Goal: Book appointment/travel/reservation

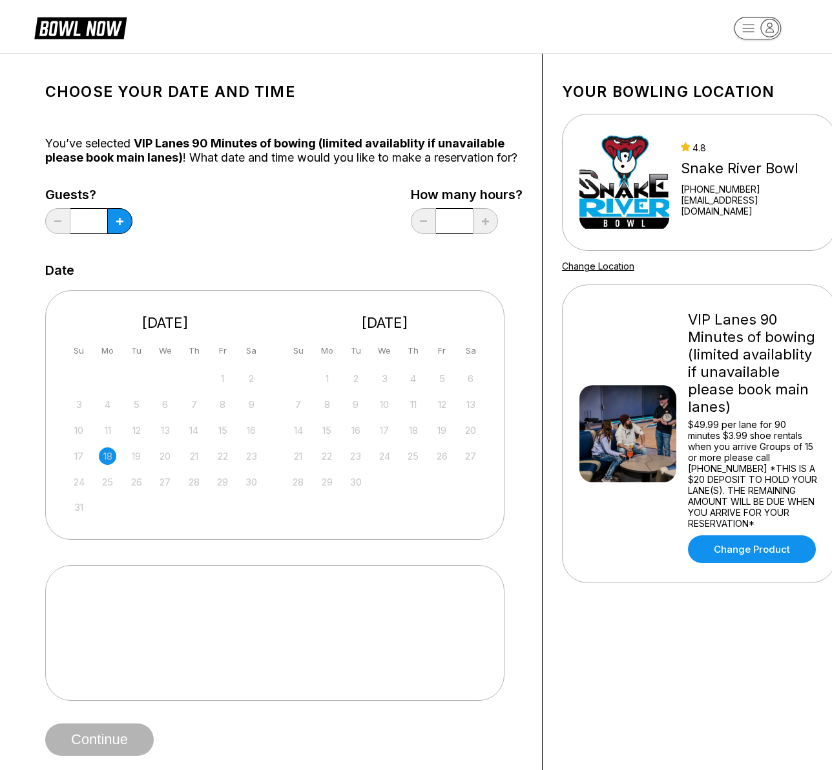
scroll to position [8, 0]
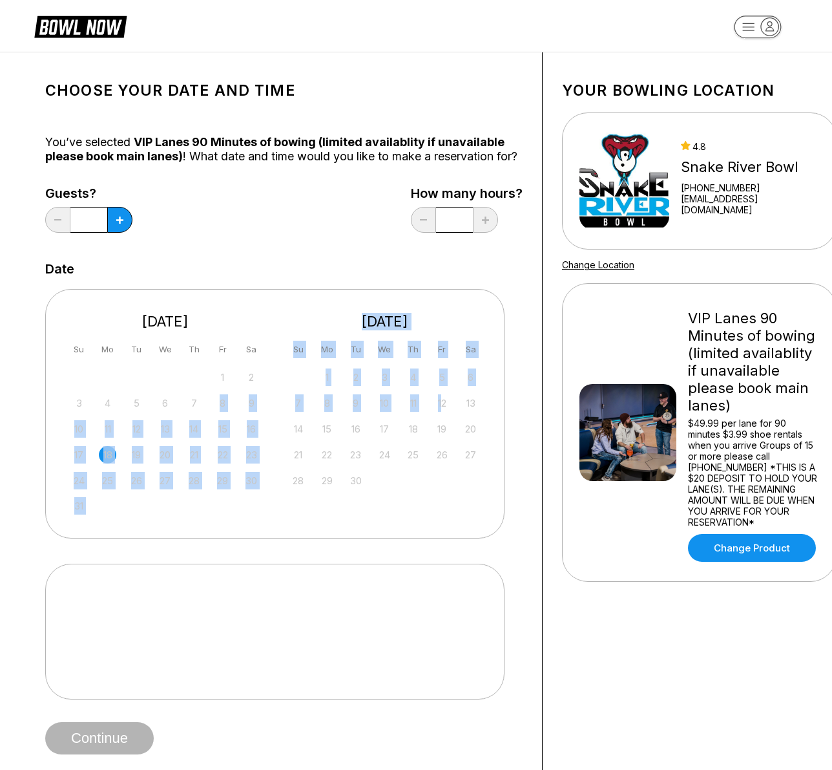
drag, startPoint x: 443, startPoint y: 425, endPoint x: 178, endPoint y: 392, distance: 267.6
click at [198, 419] on div "[DATE] Su Mo Tu We Th Fr Sa 27 28 29 30 31 1 2 3 4 5 6 7 8 9 10 11 12 13 14 15 …" at bounding box center [274, 413] width 459 height 249
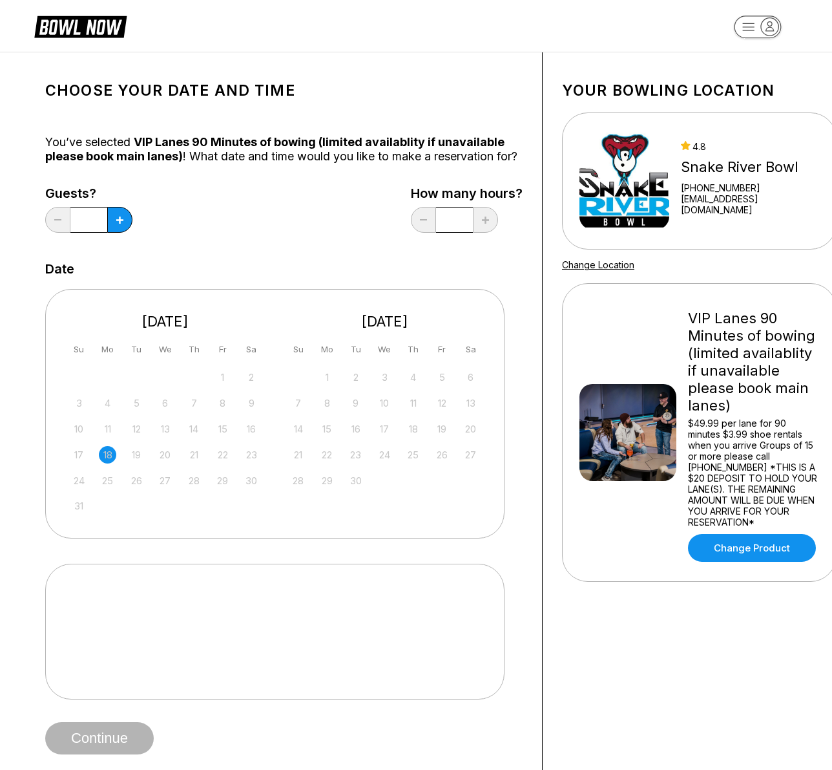
drag, startPoint x: 238, startPoint y: 277, endPoint x: 242, endPoint y: 288, distance: 11.5
click at [238, 276] on div "Date" at bounding box center [284, 269] width 478 height 14
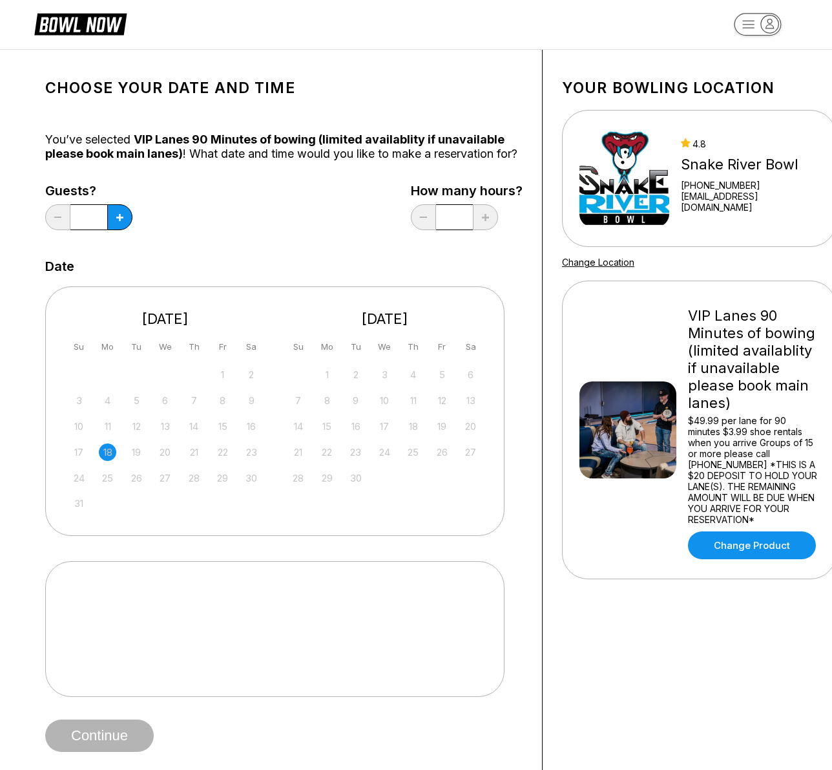
scroll to position [13, 0]
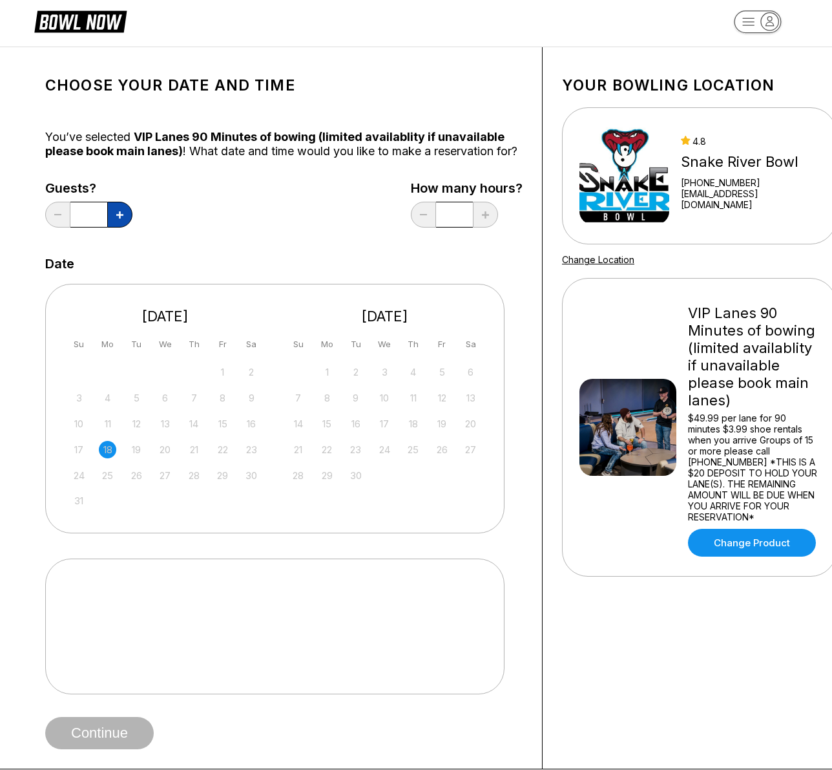
click at [123, 218] on icon at bounding box center [119, 214] width 7 height 7
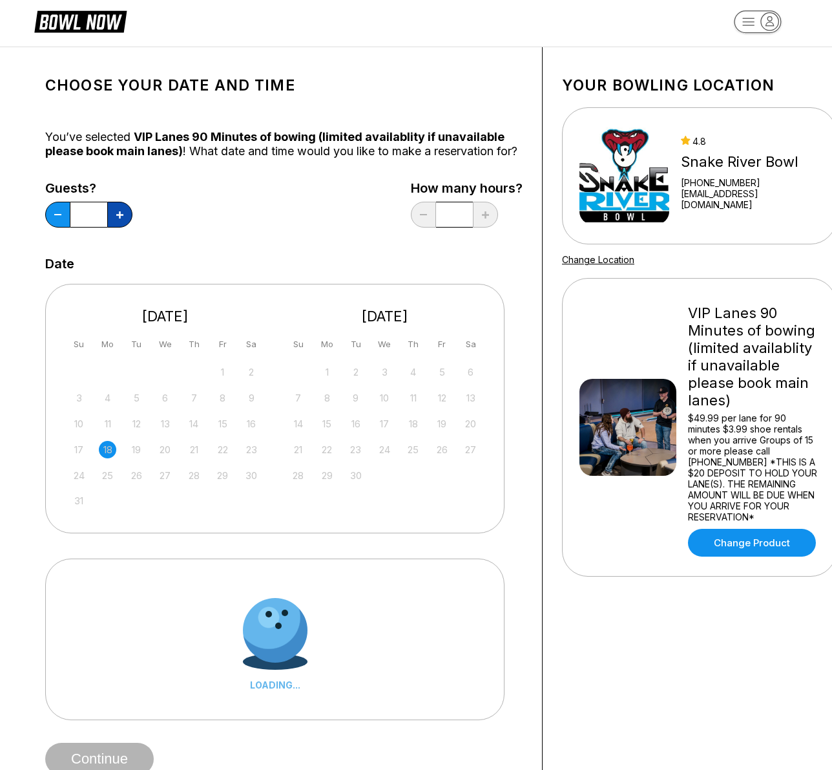
click at [123, 218] on icon at bounding box center [119, 214] width 7 height 7
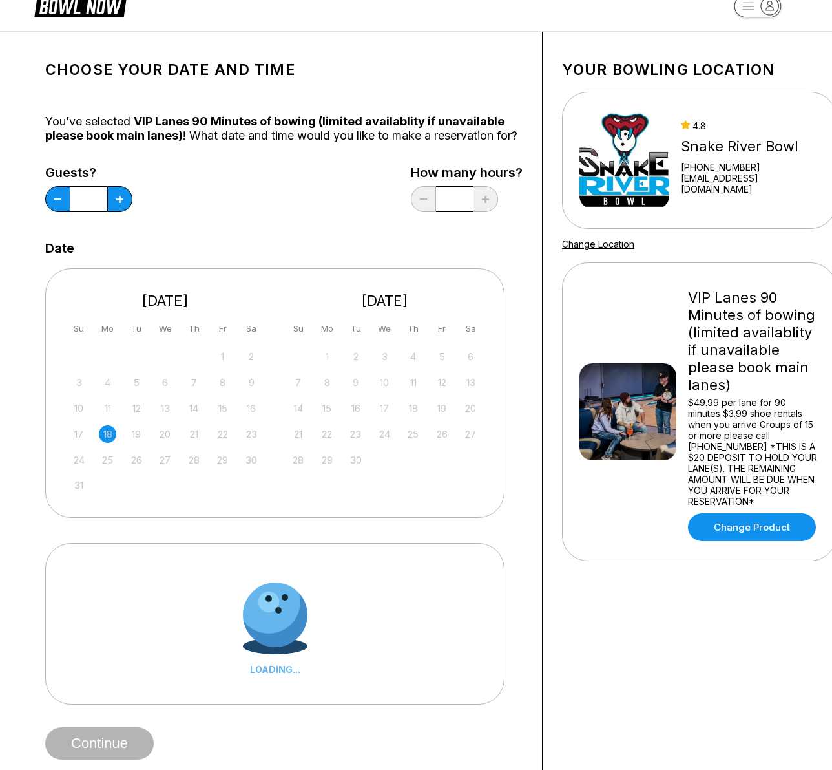
scroll to position [29, 0]
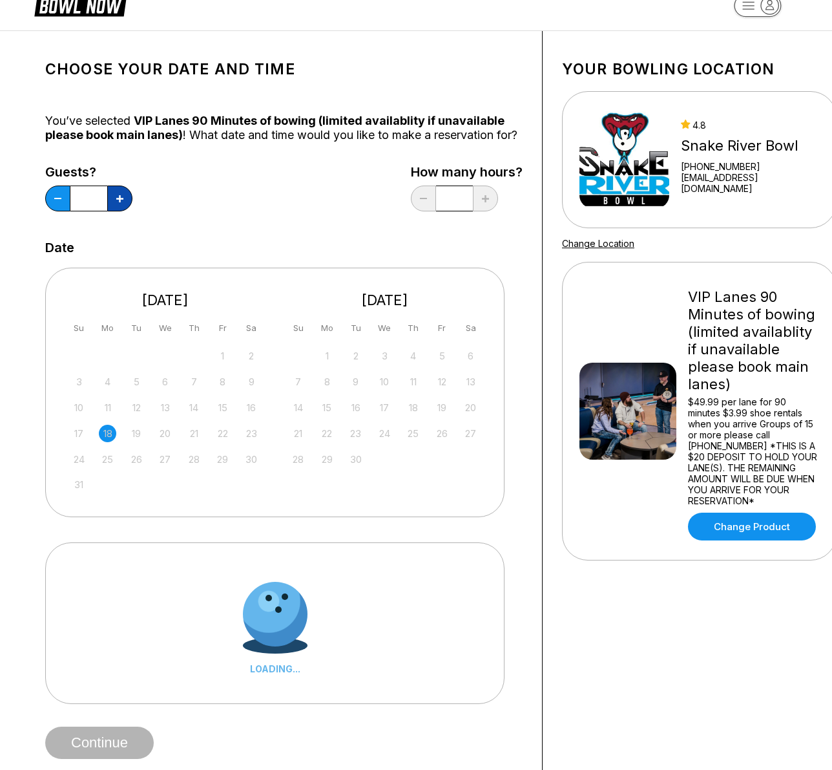
click at [125, 207] on button at bounding box center [119, 198] width 25 height 26
click at [123, 207] on button at bounding box center [119, 198] width 25 height 26
type input "*"
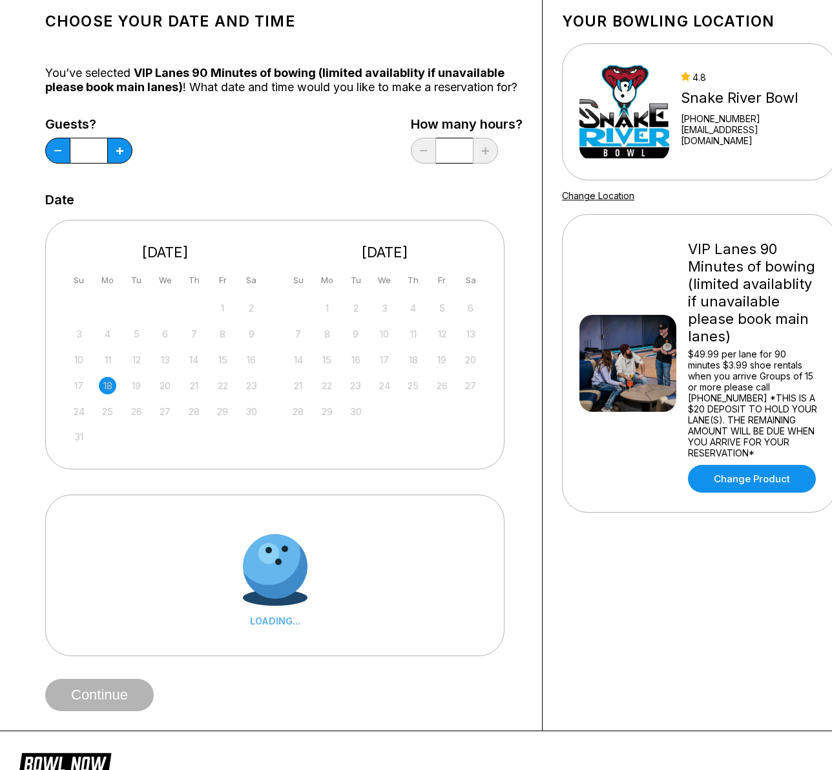
scroll to position [74, 0]
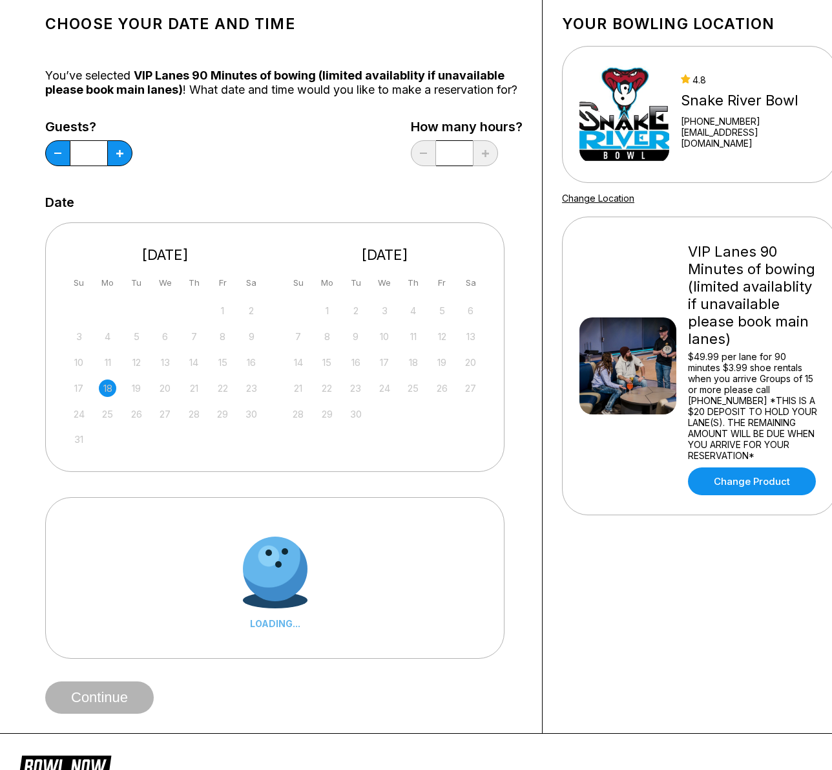
drag, startPoint x: 427, startPoint y: 344, endPoint x: 407, endPoint y: 347, distance: 20.3
click at [425, 344] on div "7 8 9 10 11 12 13" at bounding box center [385, 335] width 194 height 19
click at [344, 397] on div "21 22 23 24 25 26 27" at bounding box center [385, 386] width 194 height 19
click at [412, 387] on div "1 2 3 4 5 6 7 8 9 10 11 12 13 14 15 16 17 18 19 20 21 22 23 24 25 26 27 28 29 3…" at bounding box center [385, 361] width 194 height 122
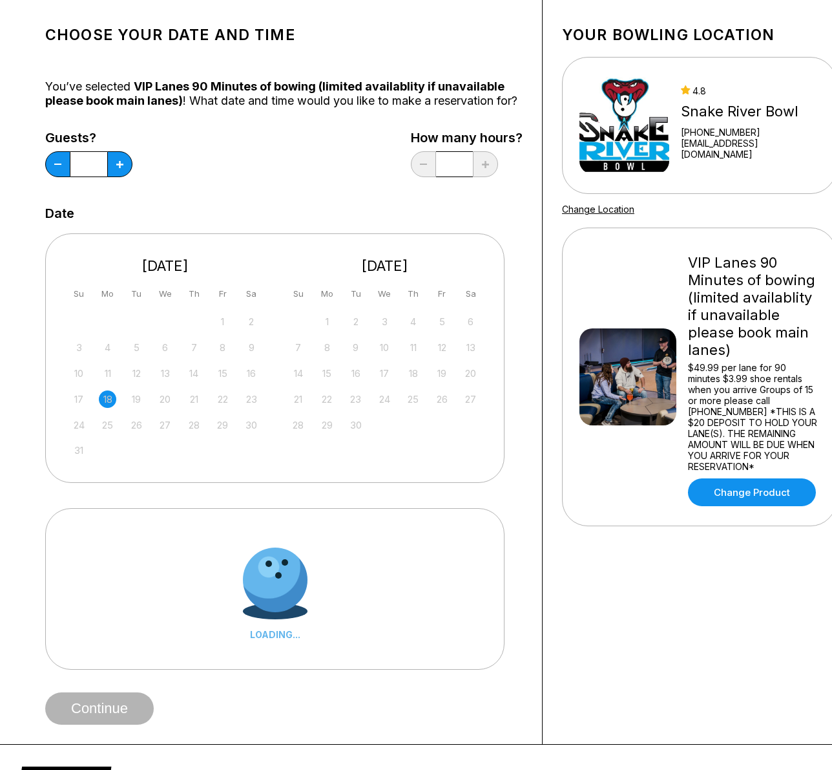
scroll to position [0, 0]
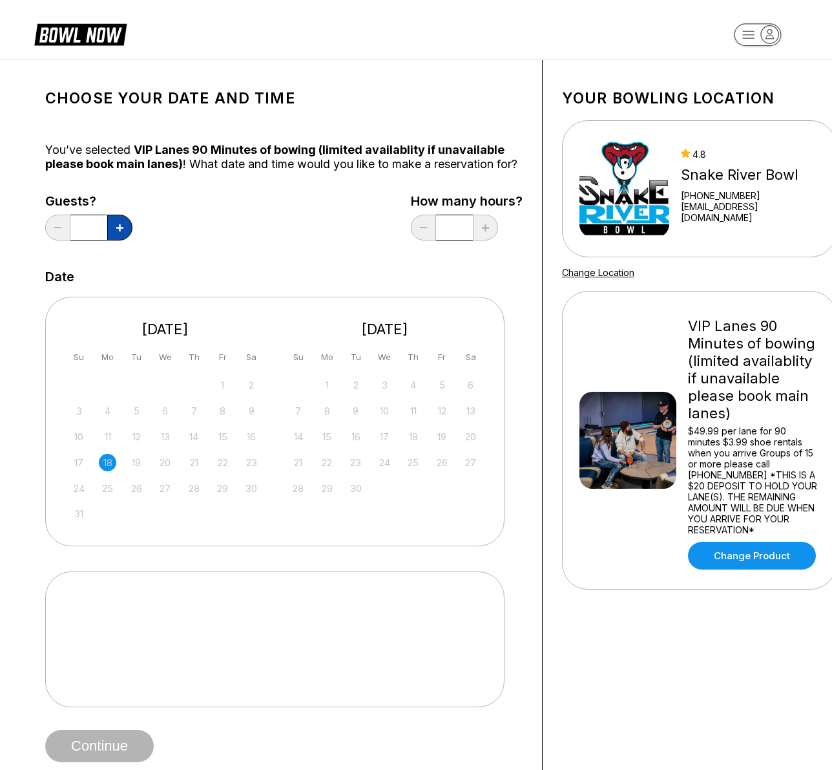
click at [125, 238] on button at bounding box center [119, 228] width 25 height 26
click at [125, 237] on button at bounding box center [119, 228] width 25 height 26
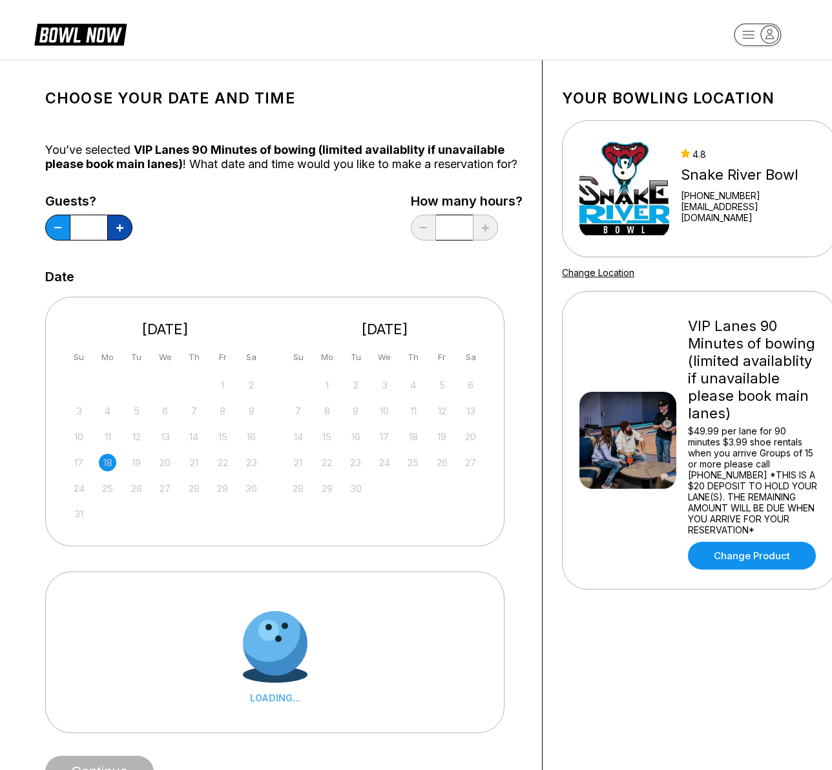
click at [124, 236] on button at bounding box center [119, 228] width 25 height 26
click at [125, 240] on button at bounding box center [119, 228] width 25 height 26
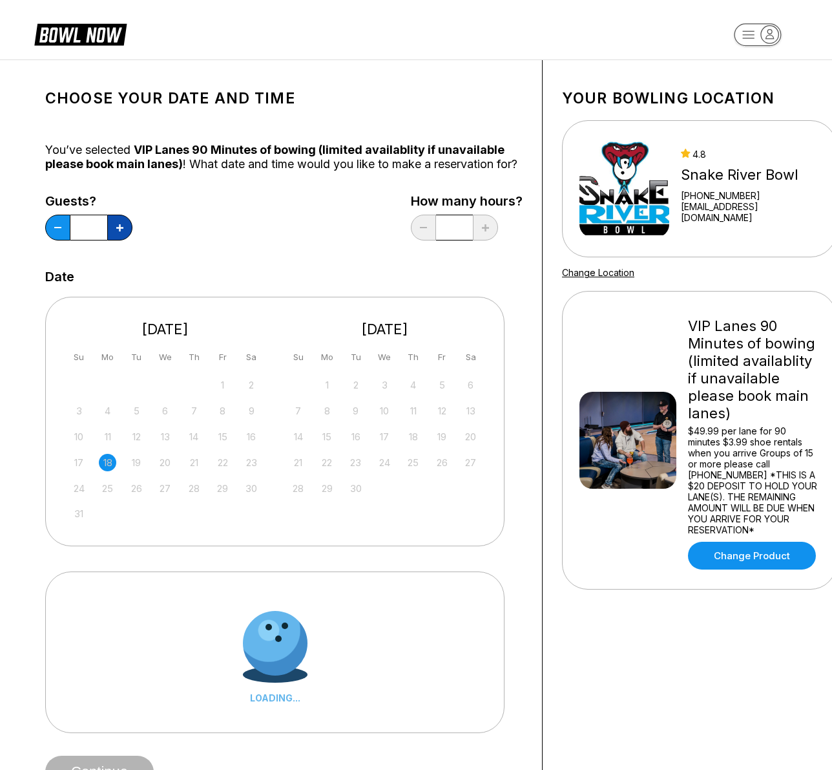
type input "*"
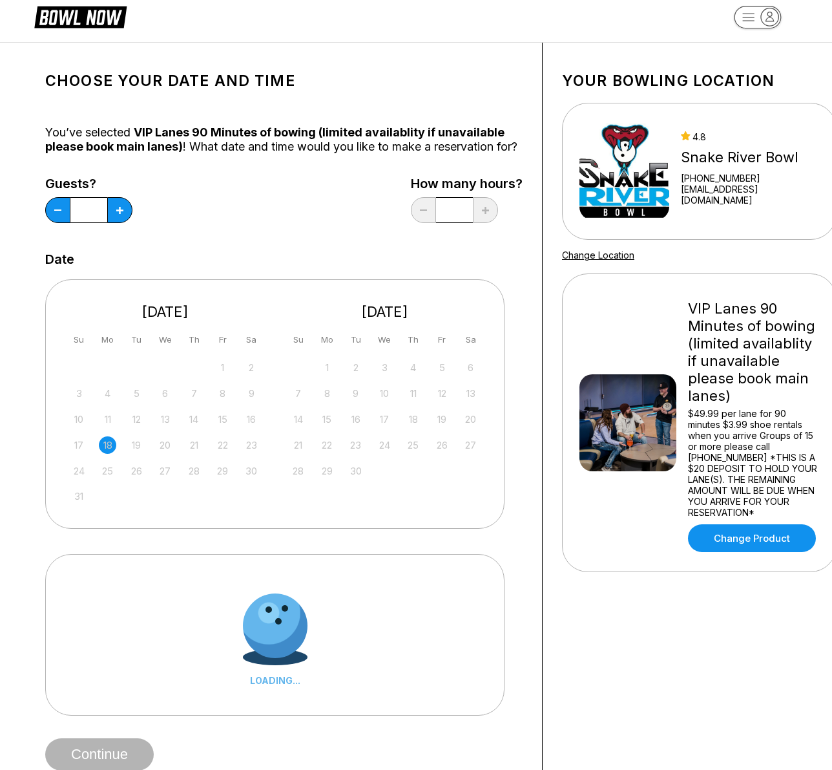
scroll to position [20, 0]
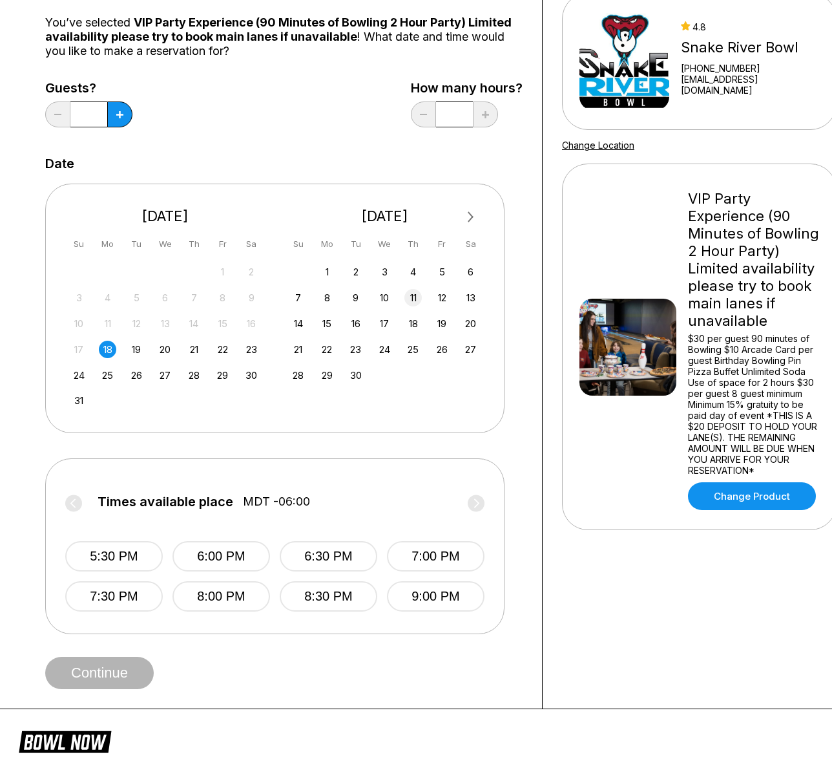
scroll to position [129, 0]
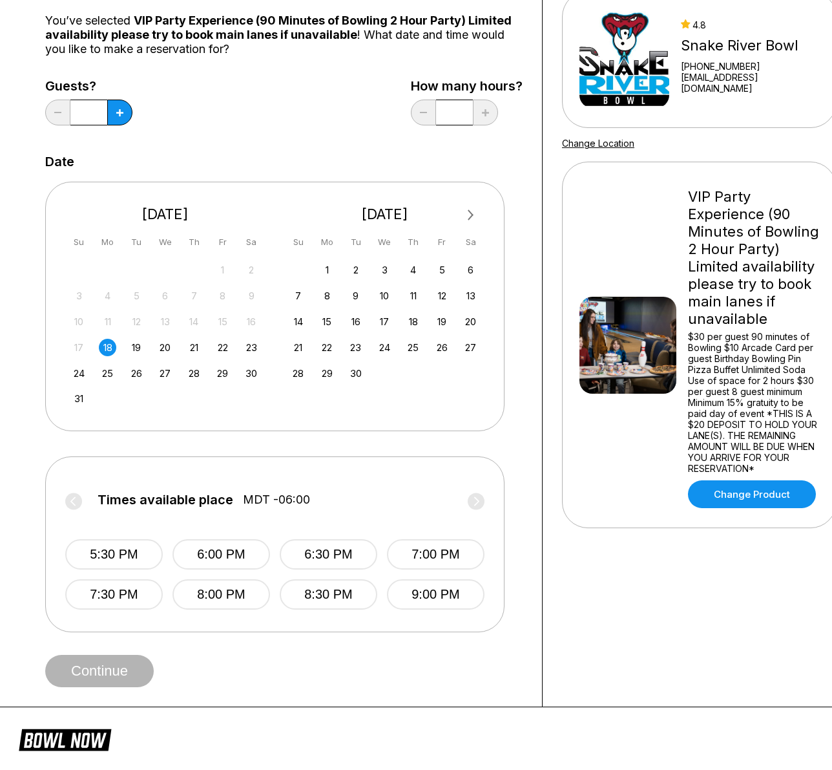
click at [476, 212] on button "Next Month" at bounding box center [471, 215] width 21 height 21
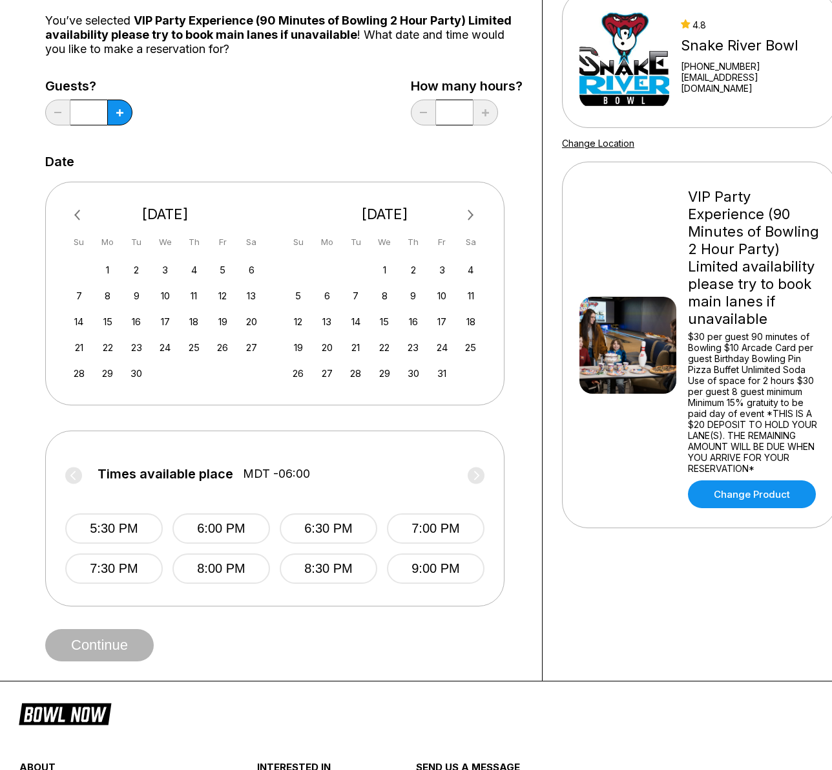
click at [476, 211] on button "Next Month" at bounding box center [471, 215] width 21 height 21
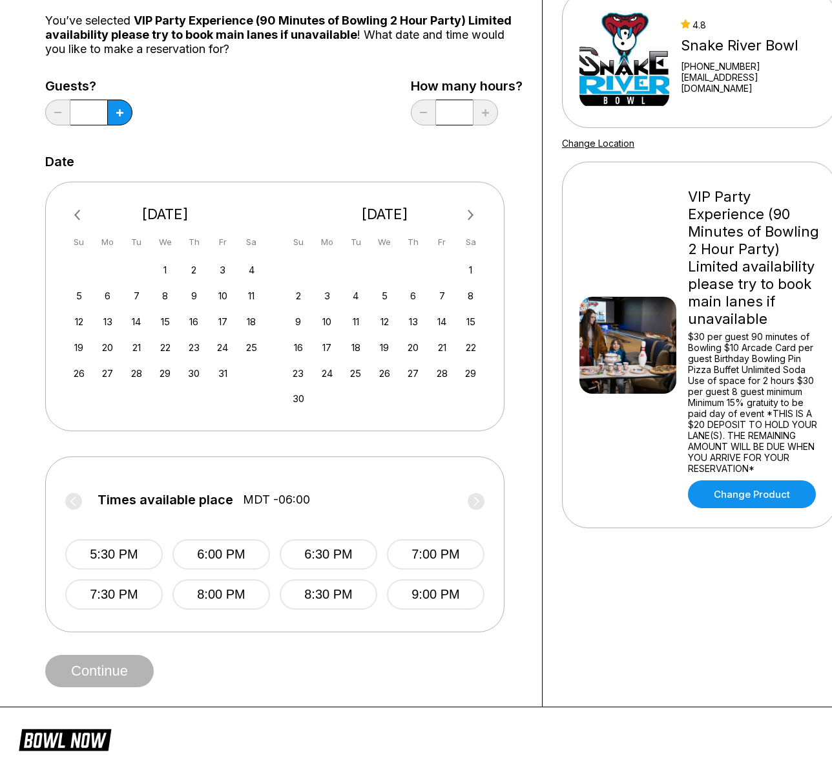
click at [476, 211] on button "Next Month" at bounding box center [471, 215] width 21 height 21
click at [438, 294] on div "12" at bounding box center [442, 295] width 17 height 17
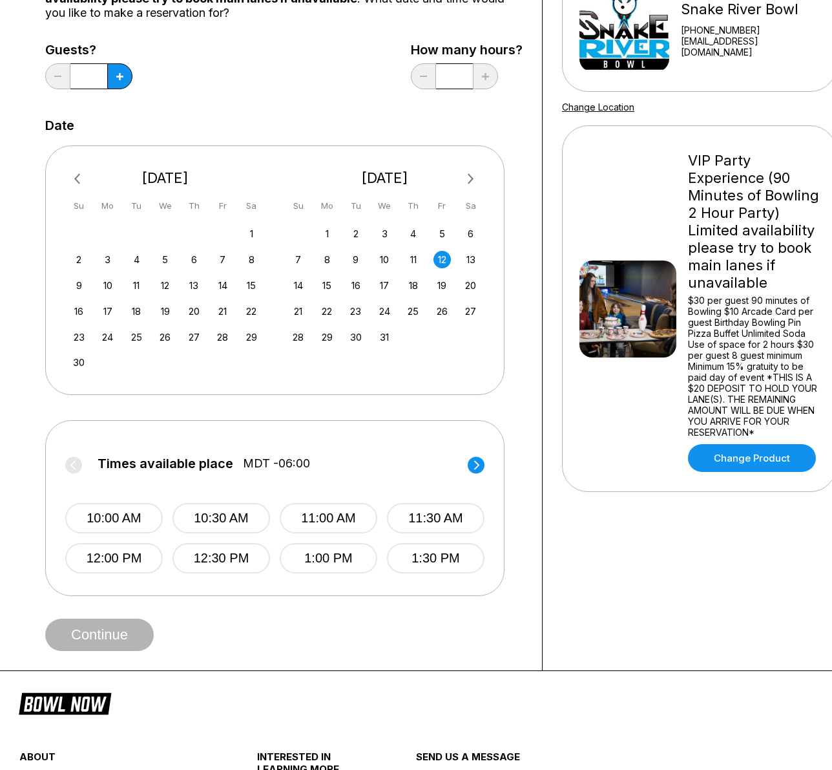
scroll to position [172, 0]
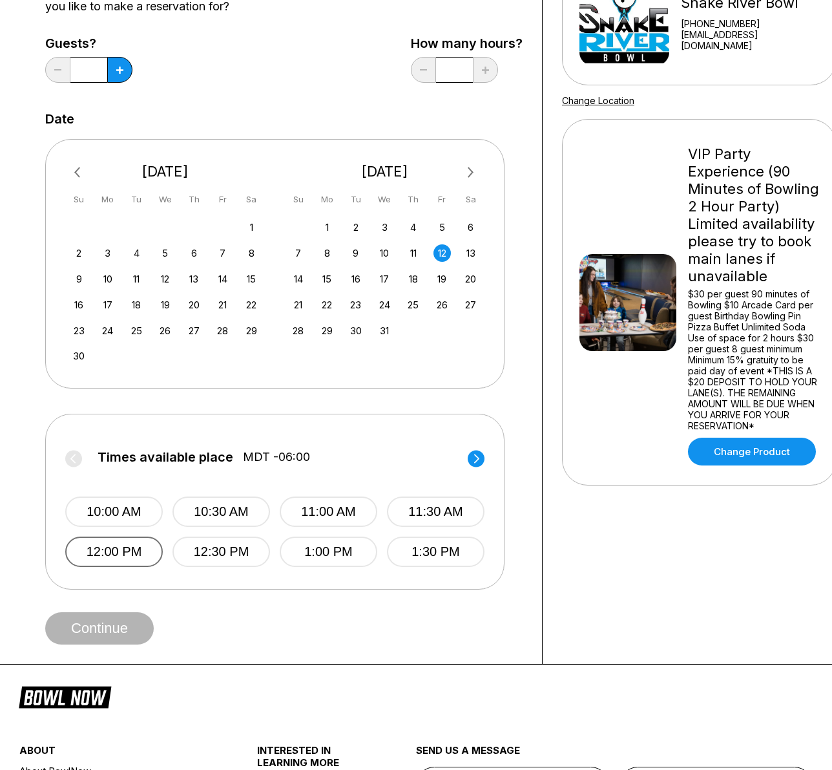
click at [96, 554] on button "12:00 PM" at bounding box center [114, 551] width 98 height 30
click at [91, 630] on button "Continue" at bounding box center [99, 628] width 109 height 32
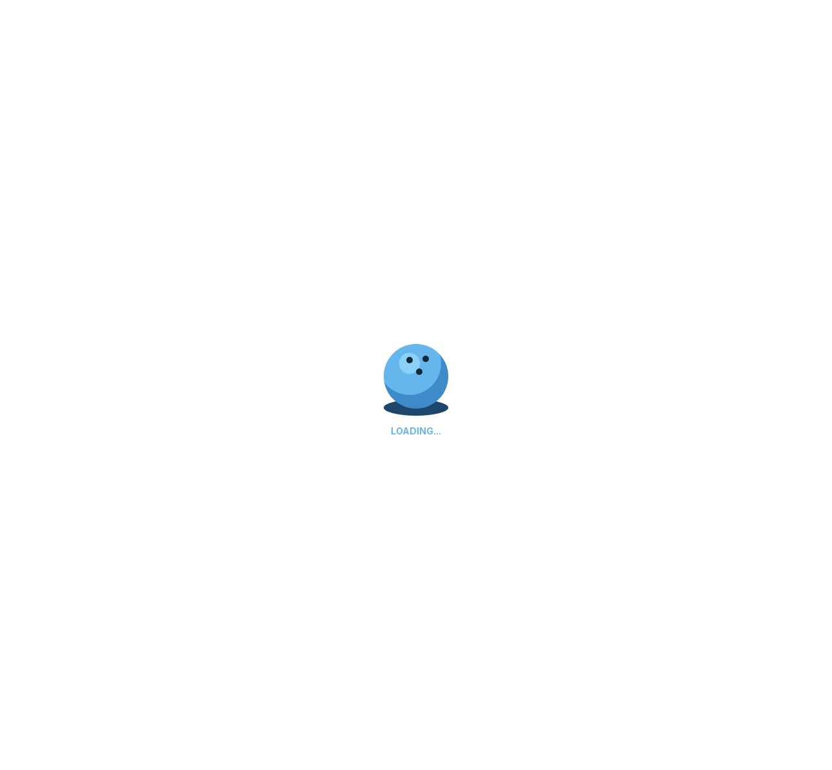
scroll to position [0, 0]
select select "**"
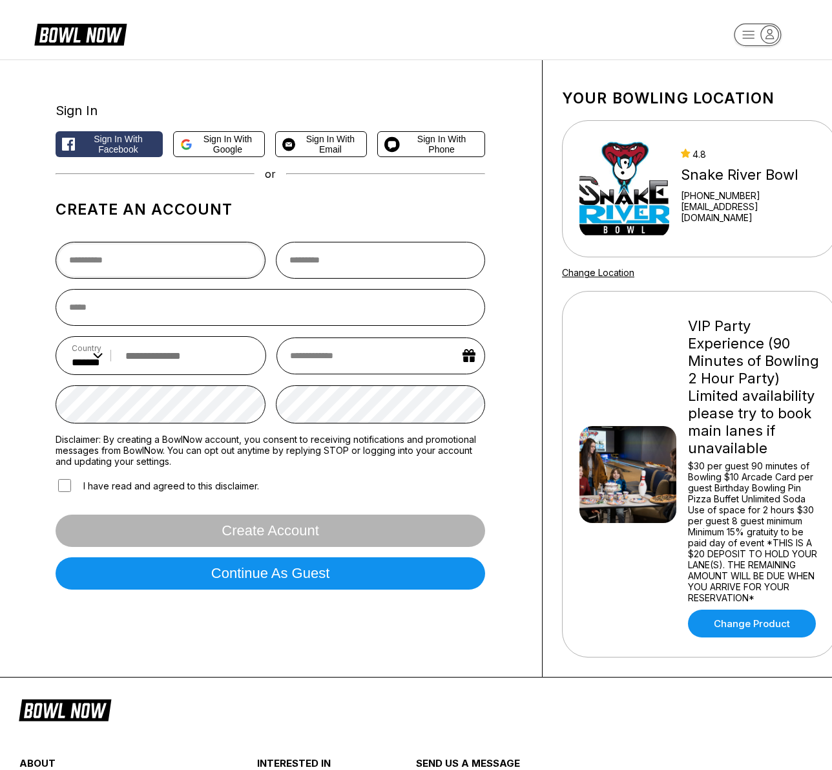
click at [169, 266] on input "text" at bounding box center [161, 260] width 210 height 37
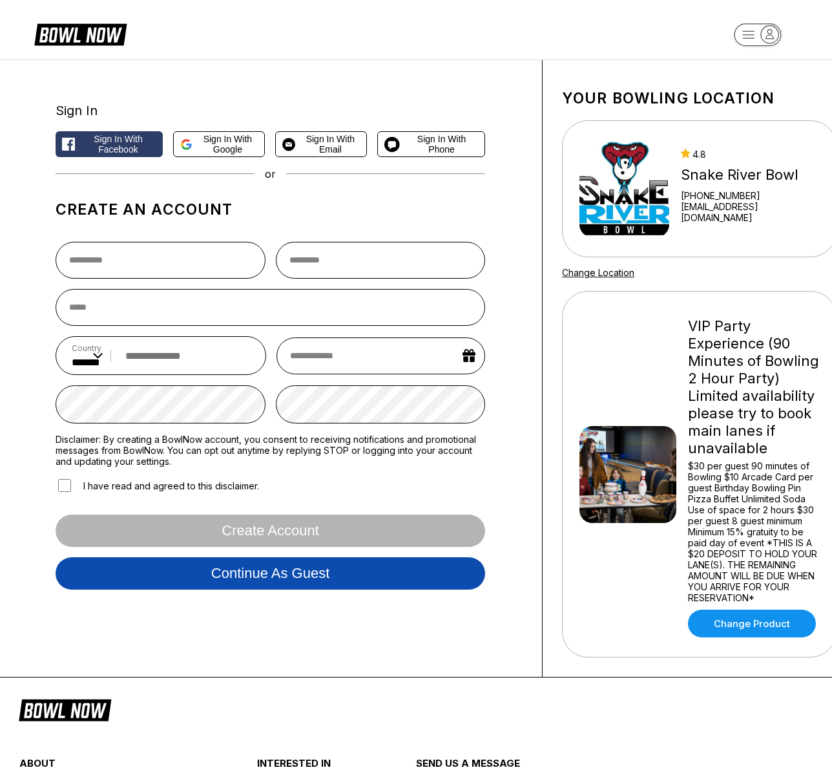
click at [189, 579] on button "Continue as guest" at bounding box center [271, 573] width 430 height 32
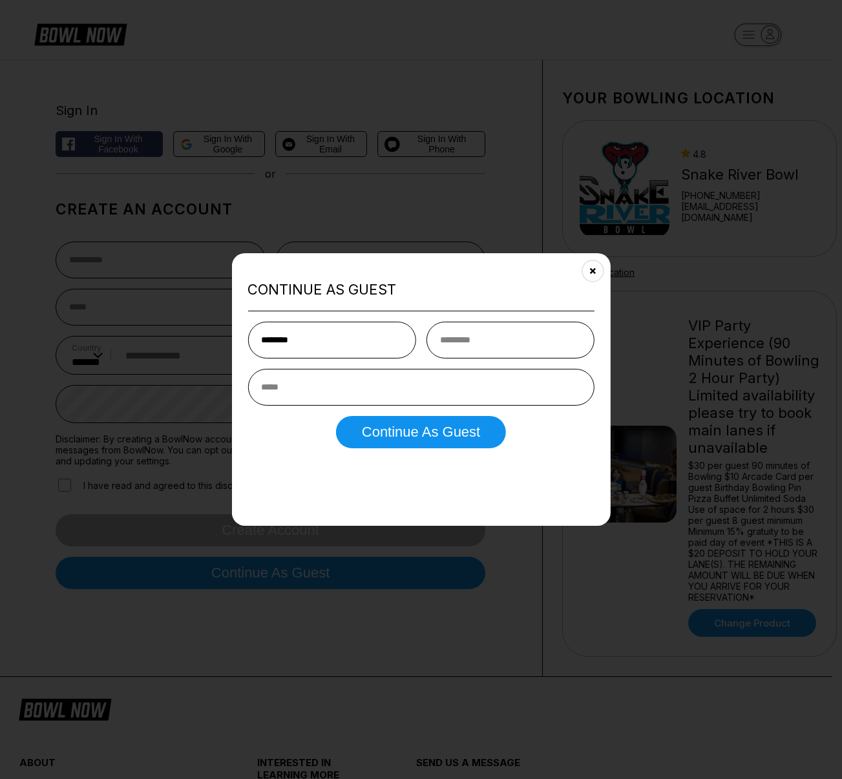
type input "*******"
type input "******"
type input "**********"
click at [336, 416] on button "Continue as Guest" at bounding box center [421, 432] width 170 height 32
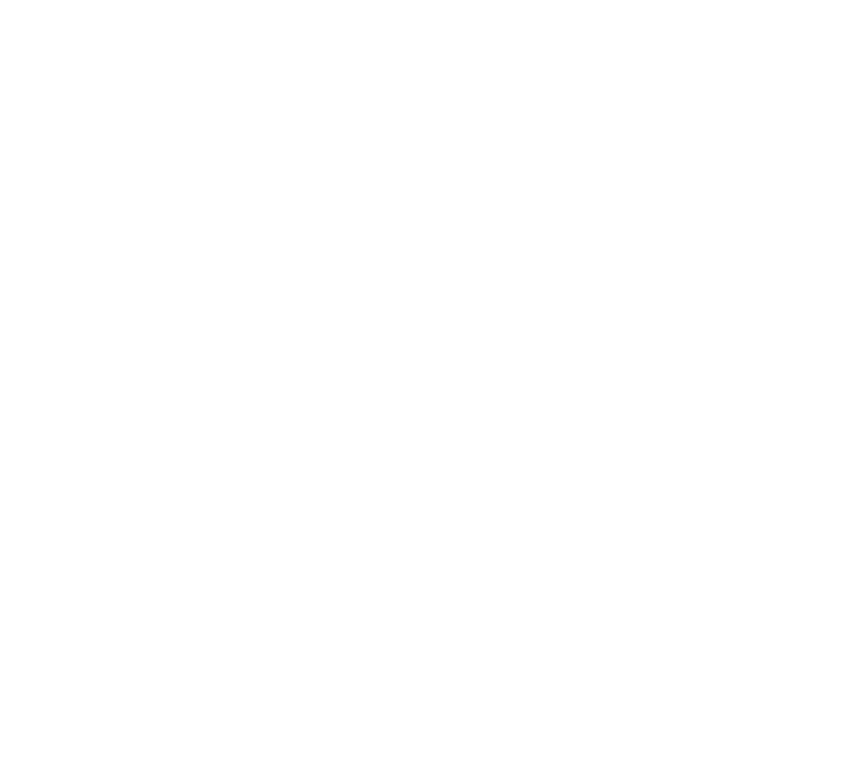
select select "**"
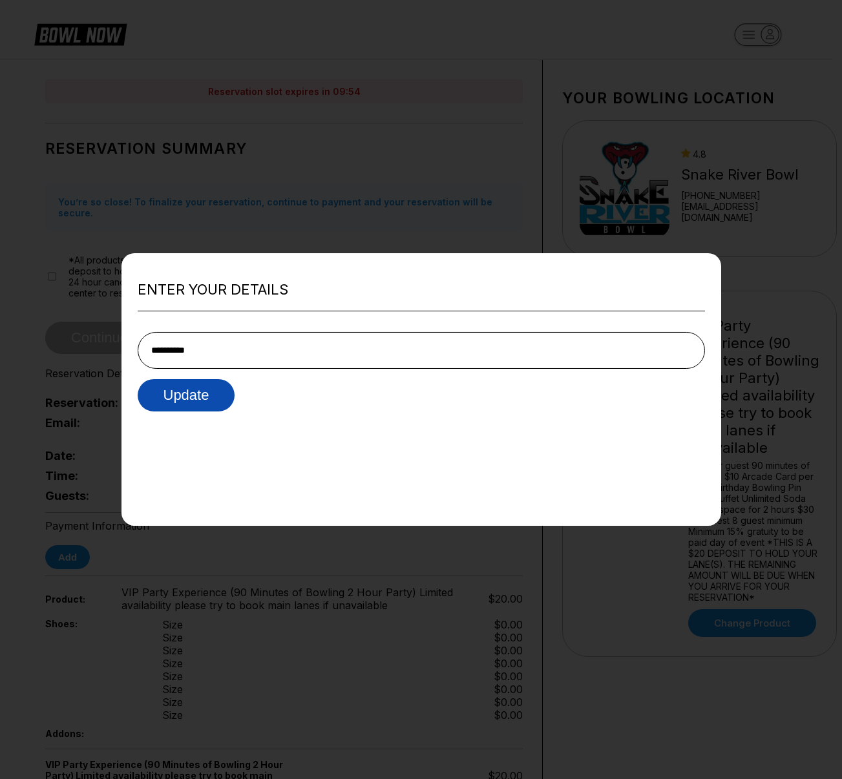
type input "**********"
click at [204, 399] on button "Update" at bounding box center [187, 395] width 98 height 32
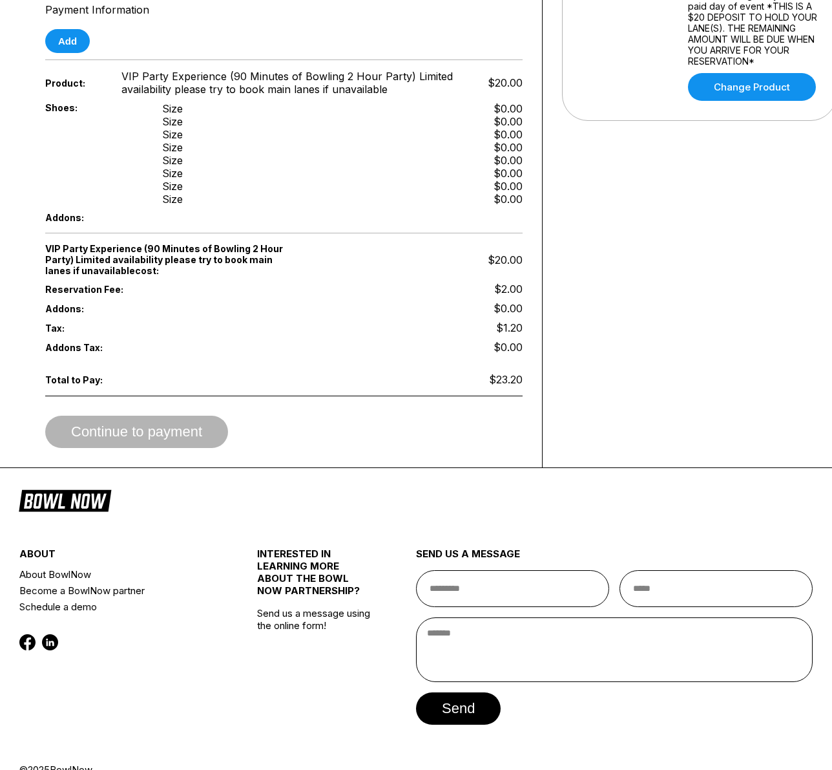
scroll to position [523, 0]
